Goal: Information Seeking & Learning: Learn about a topic

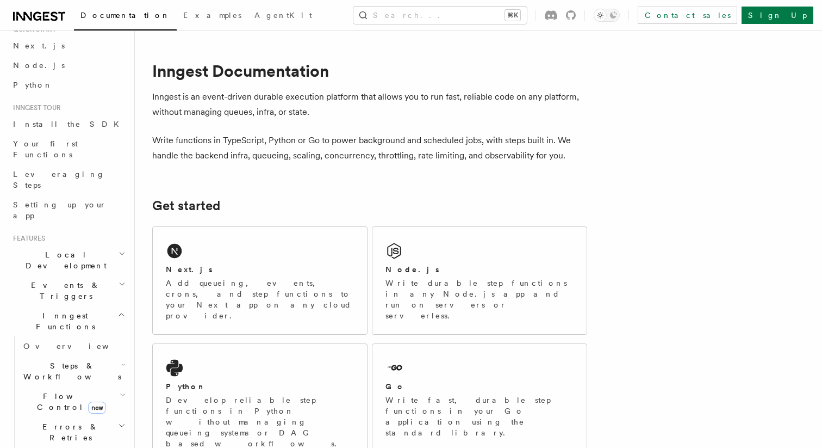
scroll to position [47, 0]
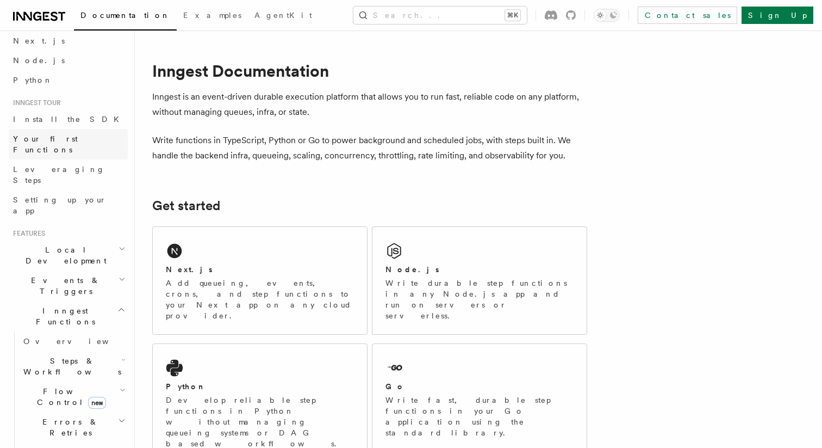
click at [60, 145] on link "Your first Functions" at bounding box center [68, 144] width 119 height 30
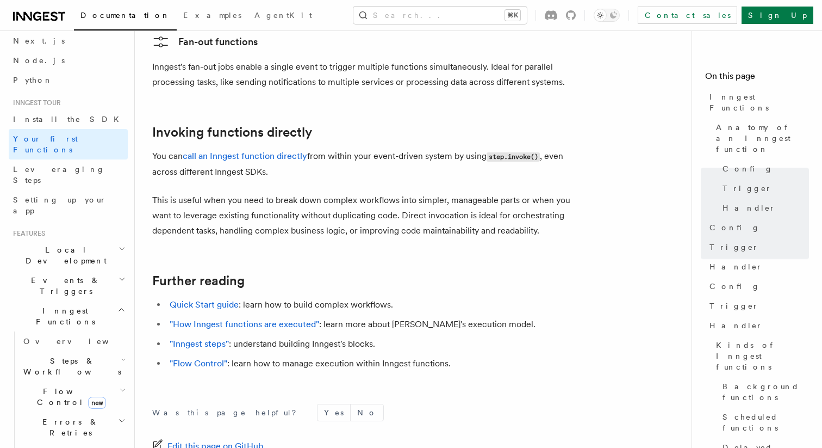
scroll to position [2221, 0]
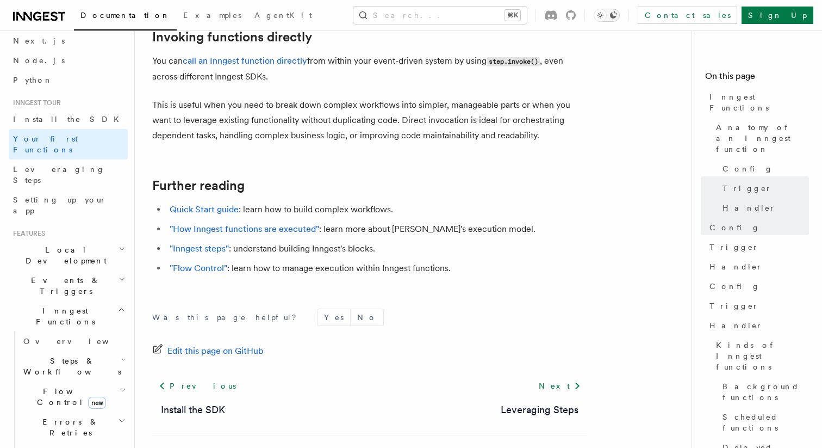
click at [620, 12] on button "Toggle dark mode" at bounding box center [607, 15] width 26 height 13
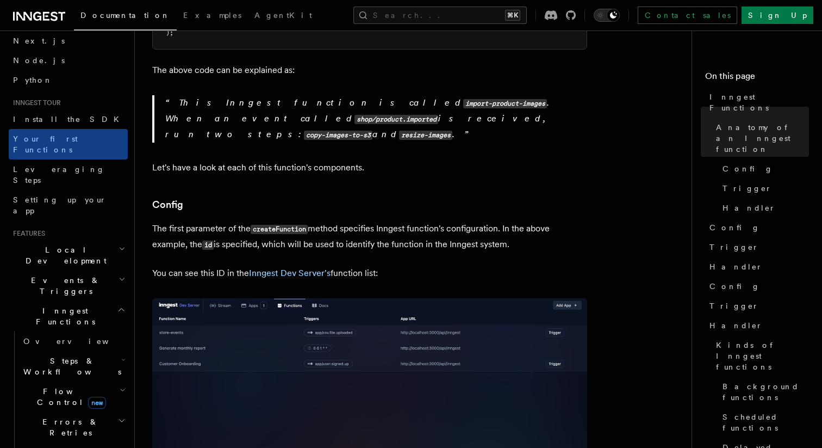
scroll to position [540, 0]
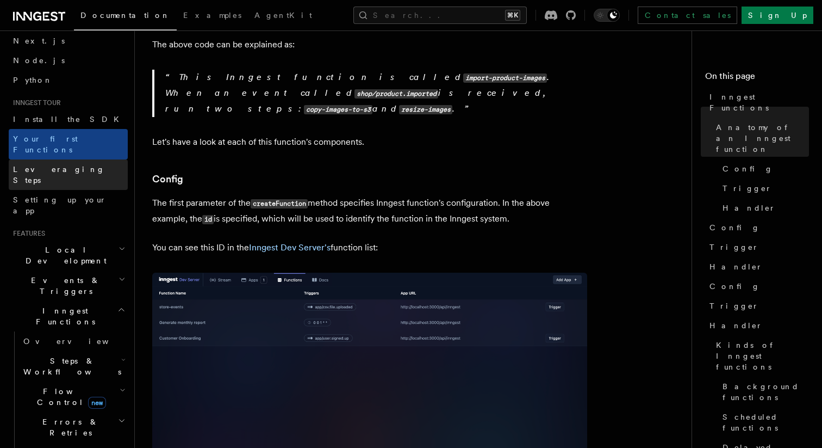
click at [49, 165] on span "Leveraging Steps" at bounding box center [59, 175] width 92 height 20
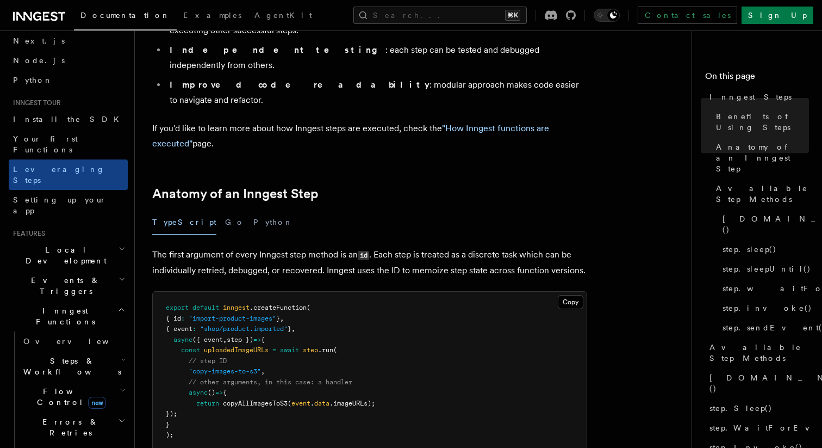
scroll to position [385, 0]
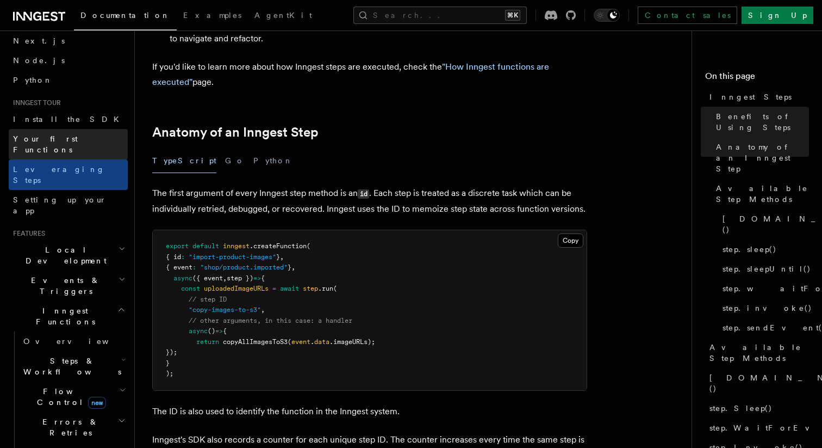
click at [65, 137] on span "Your first Functions" at bounding box center [45, 144] width 65 height 20
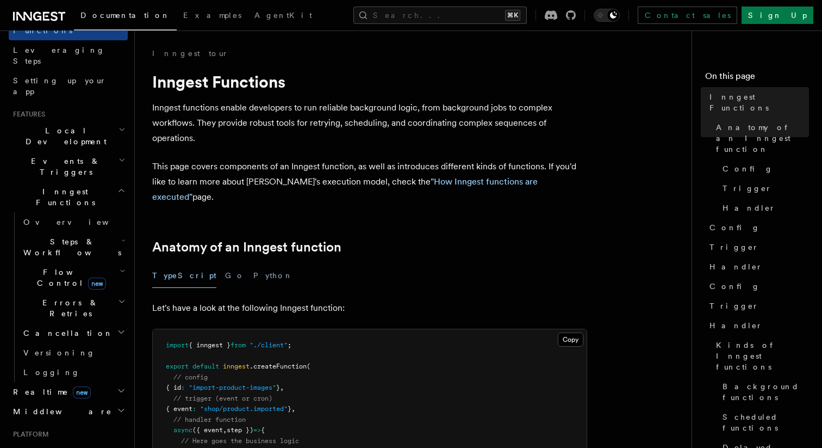
scroll to position [169, 0]
click at [45, 215] on span "Overview" at bounding box center [79, 219] width 112 height 9
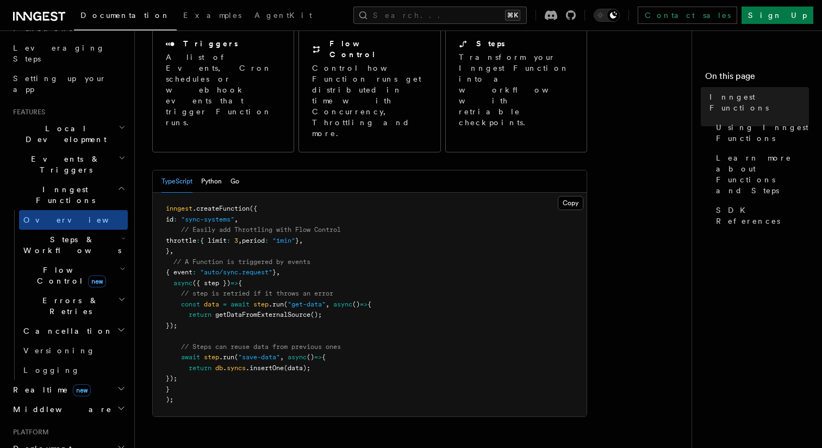
scroll to position [114, 0]
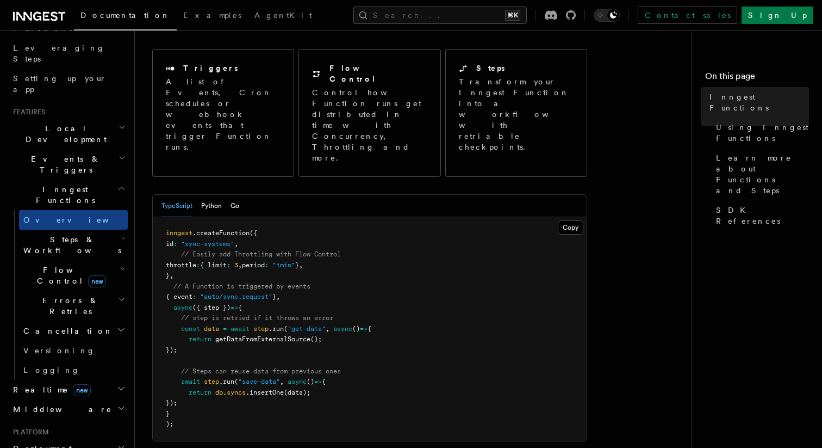
click at [106, 230] on h2 "Steps & Workflows" at bounding box center [73, 245] width 109 height 30
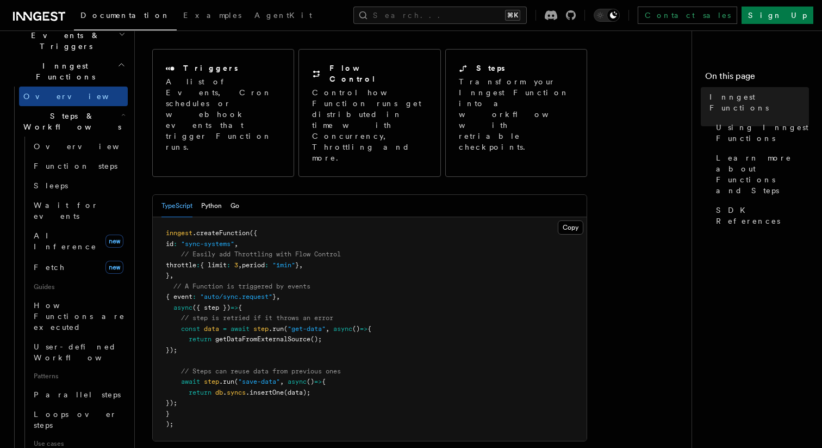
scroll to position [292, 0]
